Goal: Ask a question: Seek information or help from site administrators or community

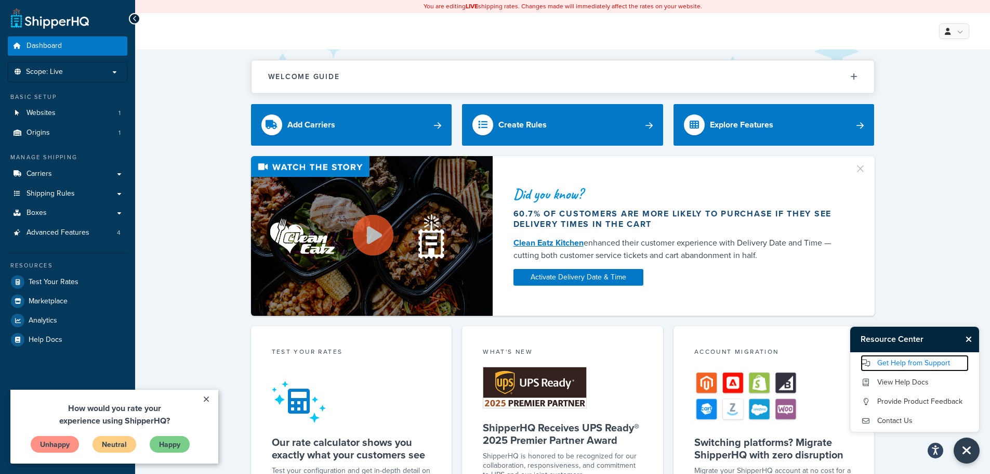
click at [911, 364] on link "Get Help from Support" at bounding box center [915, 363] width 108 height 17
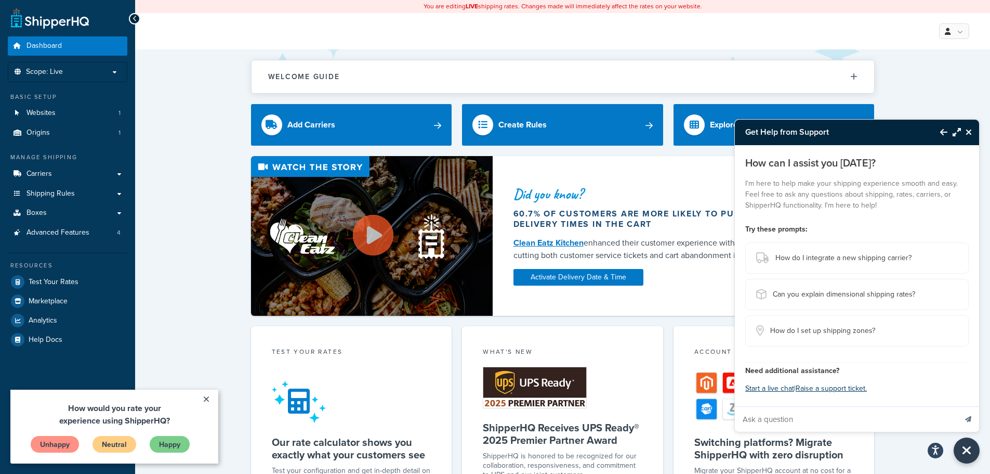
click at [832, 411] on input "Ask a question" at bounding box center [845, 419] width 221 height 25
type input "is it possible to setup a discount code for free shipping"
click at [958, 406] on button "Send message" at bounding box center [969, 418] width 22 height 25
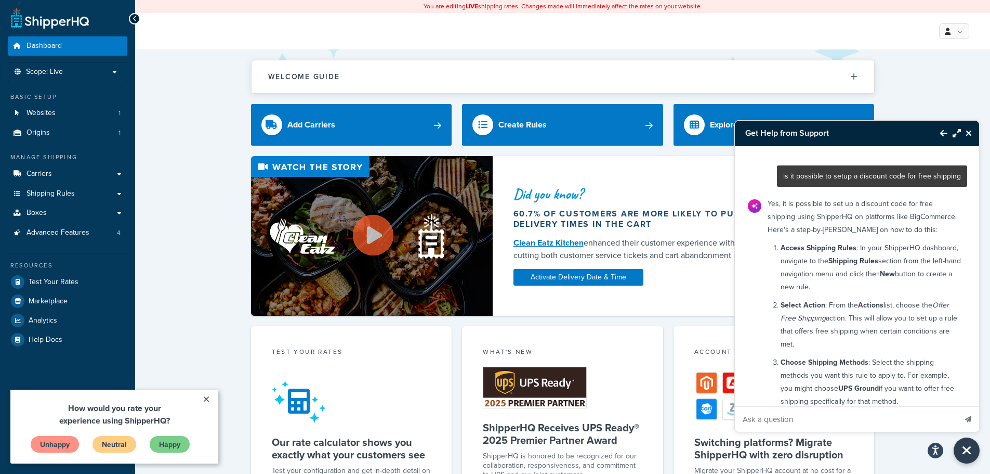
click at [859, 138] on h3 "Get Help from Support" at bounding box center [832, 133] width 195 height 25
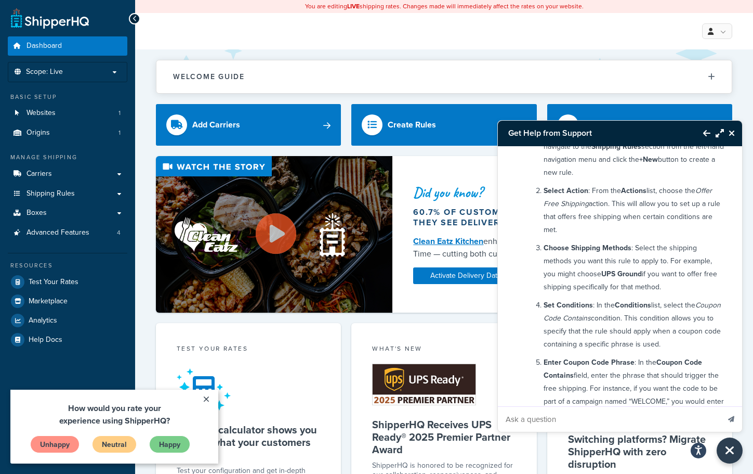
scroll to position [156, 0]
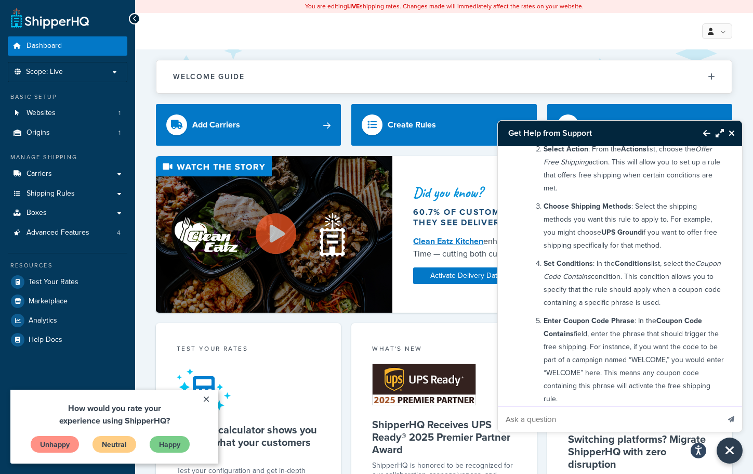
click at [588, 420] on input "Ask a question" at bounding box center [608, 419] width 221 height 25
type input "in Magento 2"
click at [721, 406] on button "Send message" at bounding box center [732, 418] width 22 height 25
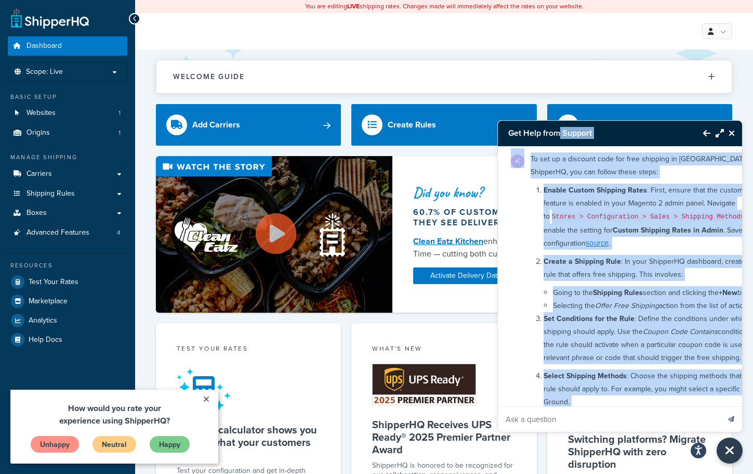
scroll to position [481, 0]
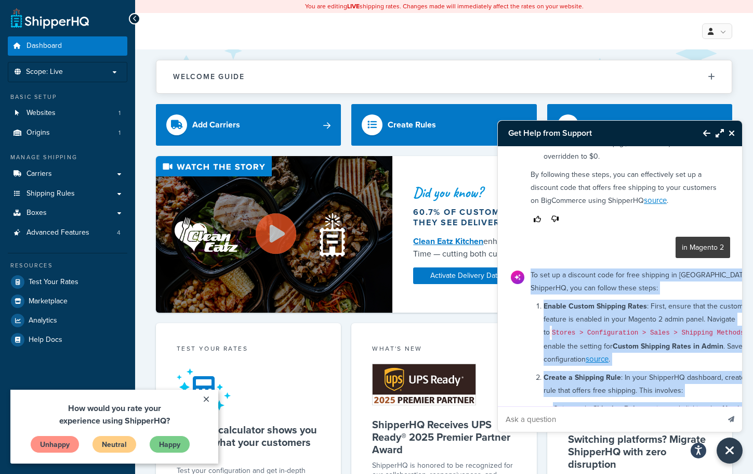
drag, startPoint x: 684, startPoint y: 354, endPoint x: 530, endPoint y: 288, distance: 167.0
click at [530, 288] on div "To set up a discount code for free shipping in [GEOGRAPHIC_DATA] 2 using Shippe…" at bounding box center [669, 443] width 288 height 359
copy div "To set up a discount code for free shipping in [GEOGRAPHIC_DATA] 2 using Shippe…"
